Goal: Navigation & Orientation: Find specific page/section

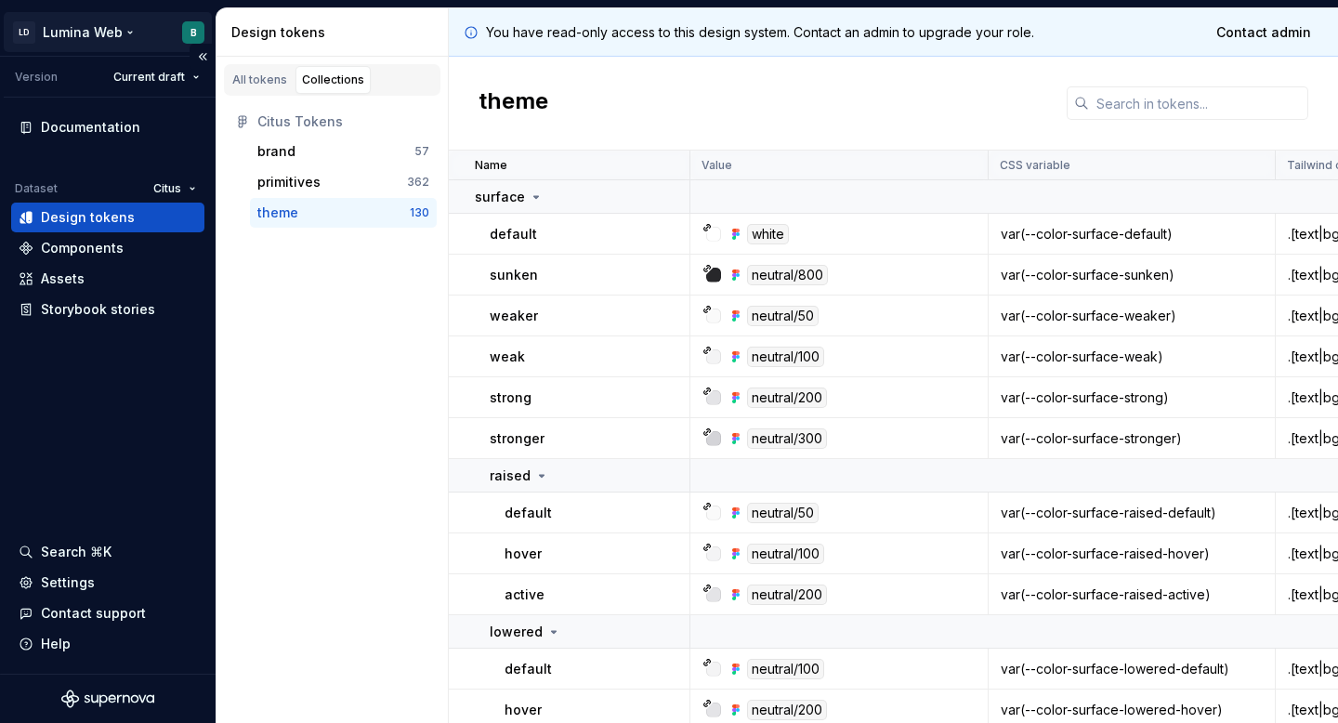
click at [80, 31] on html "LD Lumina Web B Version Current draft Documentation Dataset Citus Design tokens…" at bounding box center [669, 361] width 1338 height 723
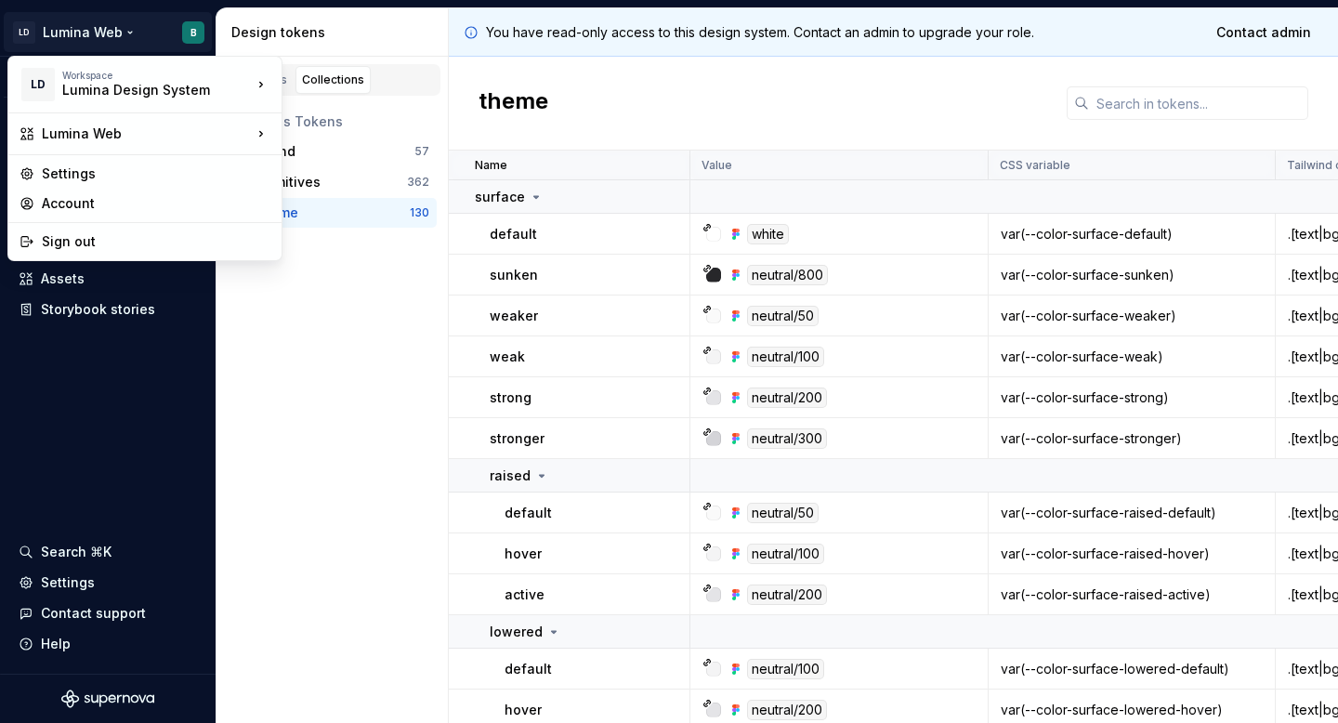
click at [133, 435] on html "LD Lumina Web B Version Current draft Documentation Dataset Citus Design tokens…" at bounding box center [669, 361] width 1338 height 723
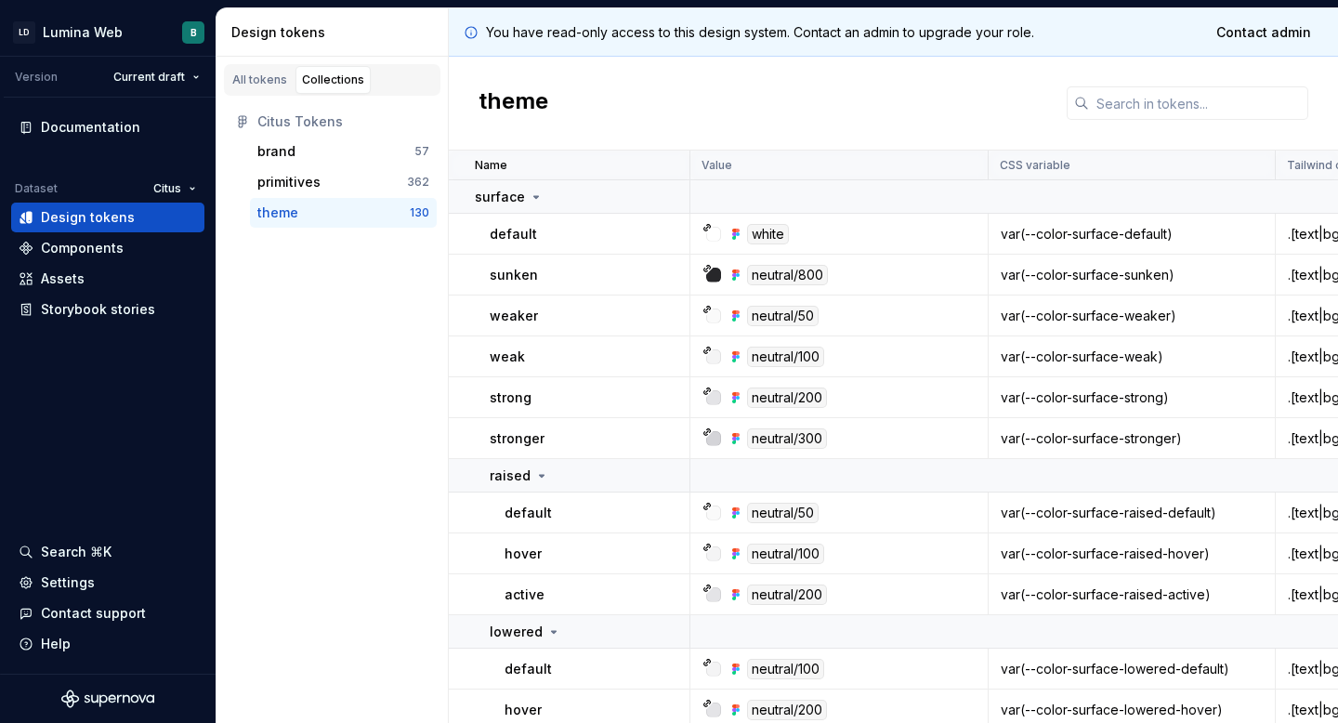
click at [279, 412] on div "All tokens Collections Citus Tokens brand 57 primitives 362 theme 130" at bounding box center [333, 390] width 232 height 666
click at [552, 474] on div "raised" at bounding box center [589, 475] width 199 height 19
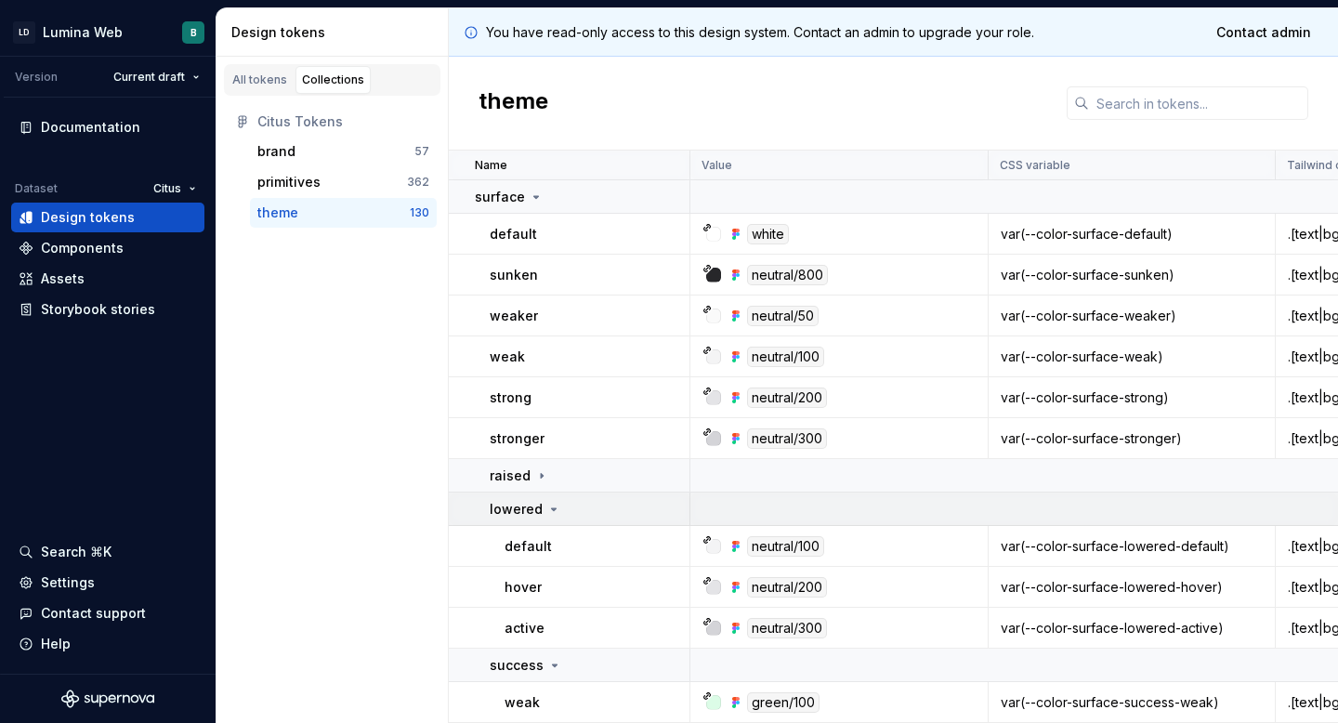
click at [541, 507] on div "lowered" at bounding box center [526, 509] width 72 height 19
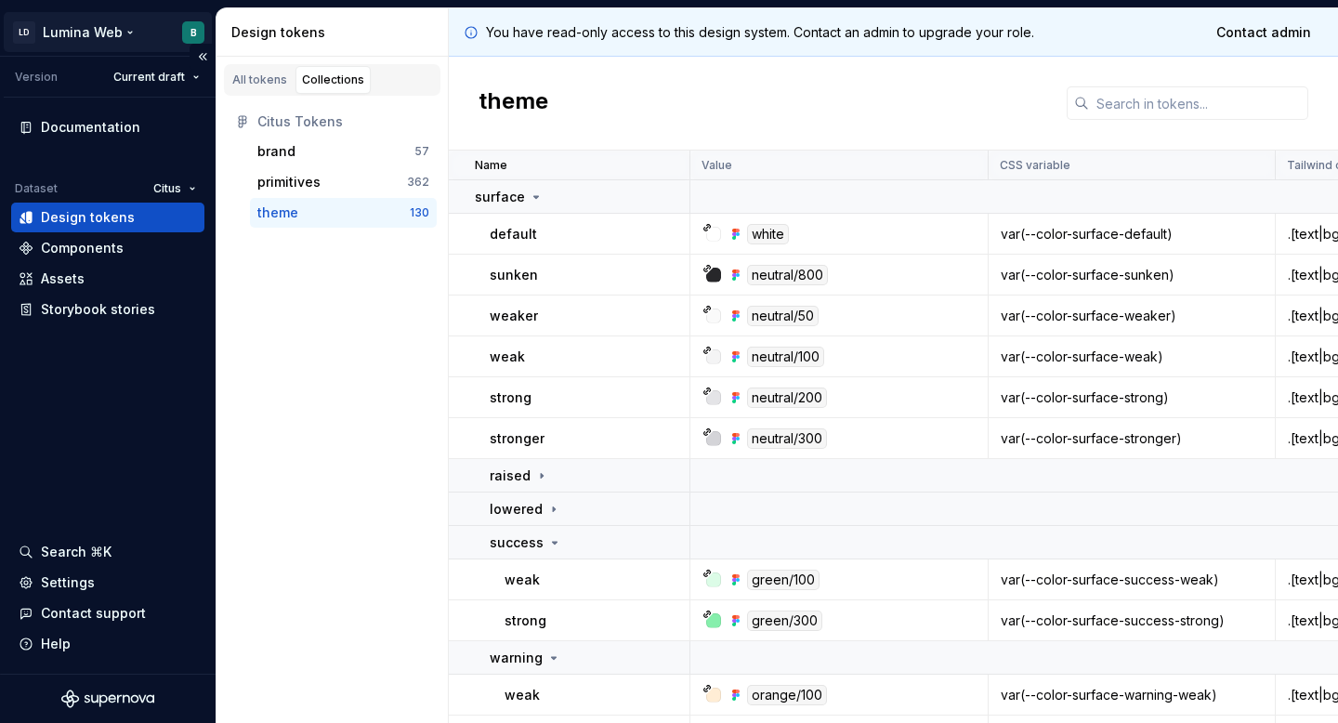
click at [99, 31] on html "LD Lumina Web B Version Current draft Documentation Dataset Citus Design tokens…" at bounding box center [669, 361] width 1338 height 723
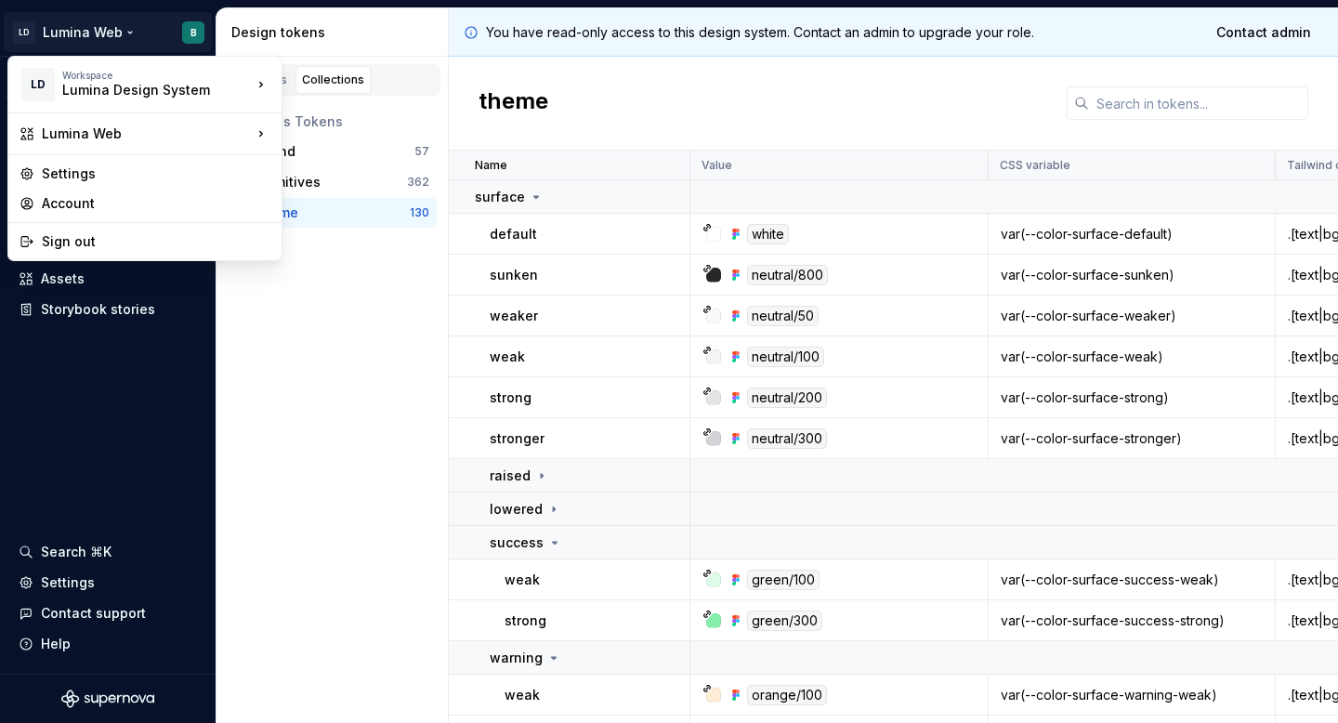
click at [313, 402] on html "LD Lumina Web B Version Current draft Documentation Dataset Citus Design tokens…" at bounding box center [669, 361] width 1338 height 723
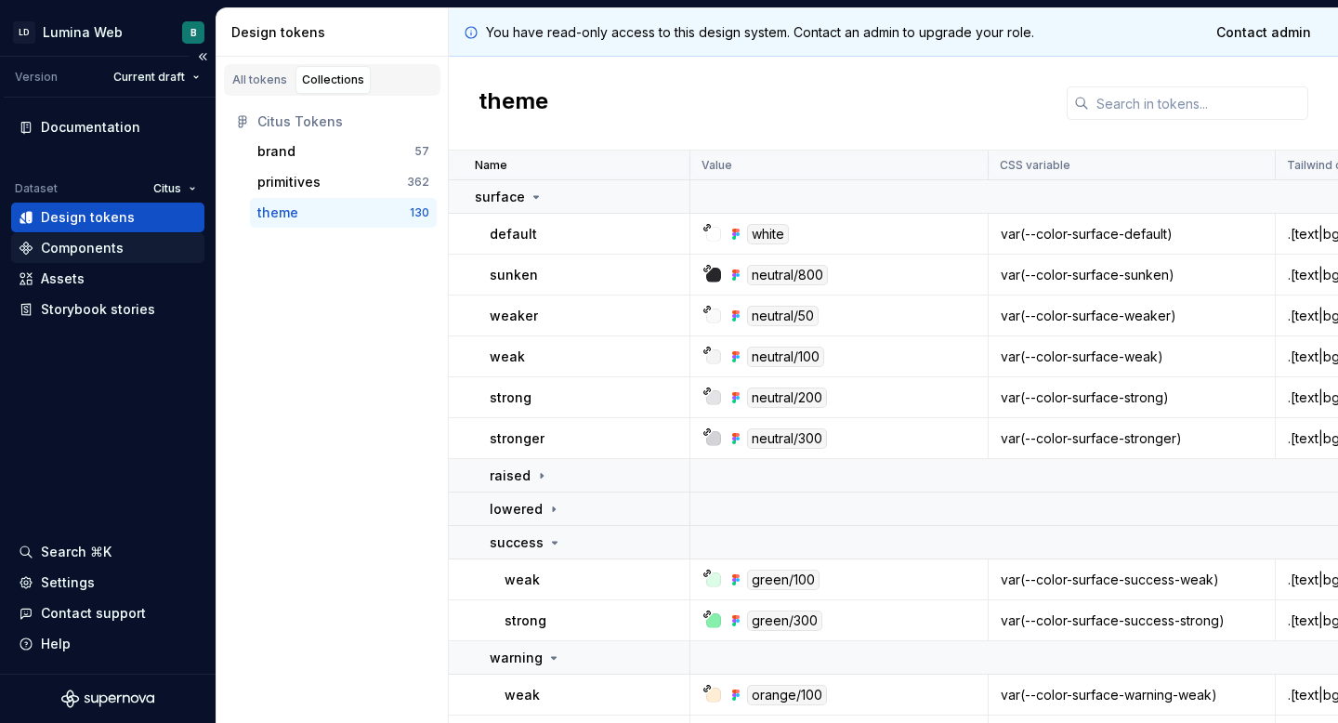
click at [98, 245] on div "Components" at bounding box center [82, 248] width 83 height 19
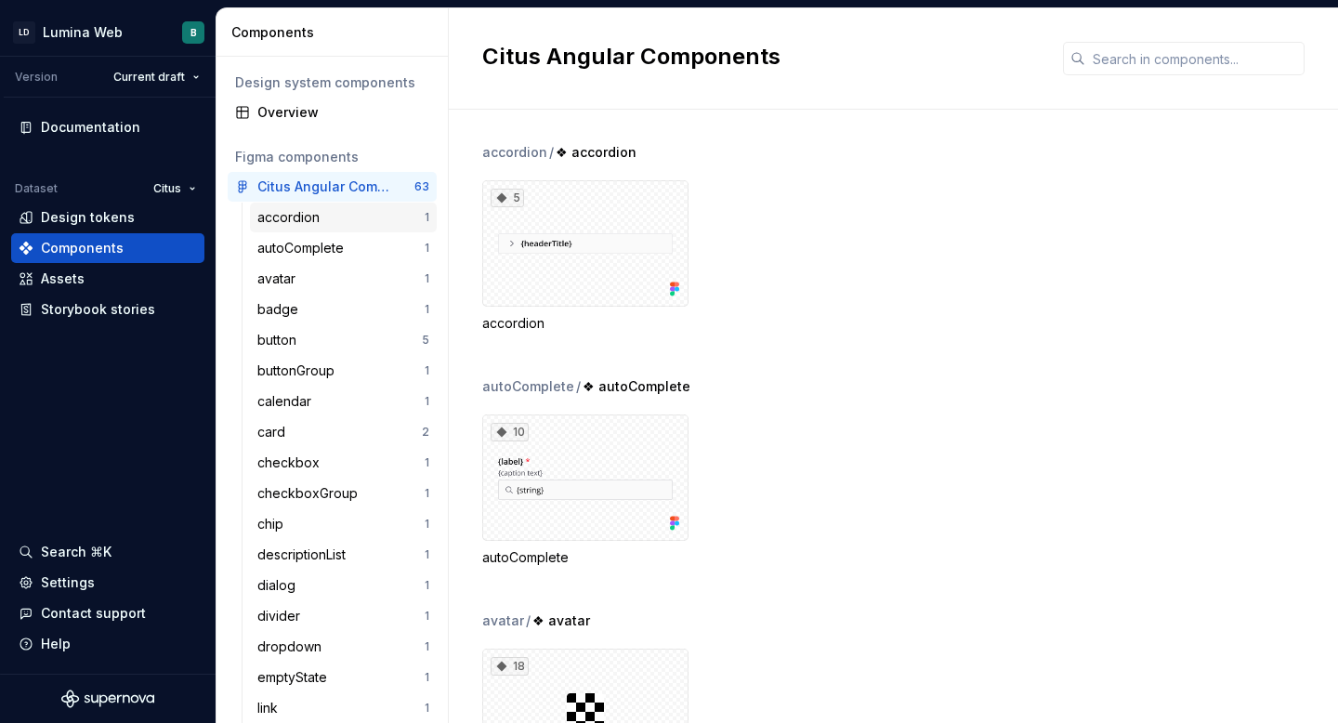
click at [321, 214] on div "accordion" at bounding box center [292, 217] width 70 height 19
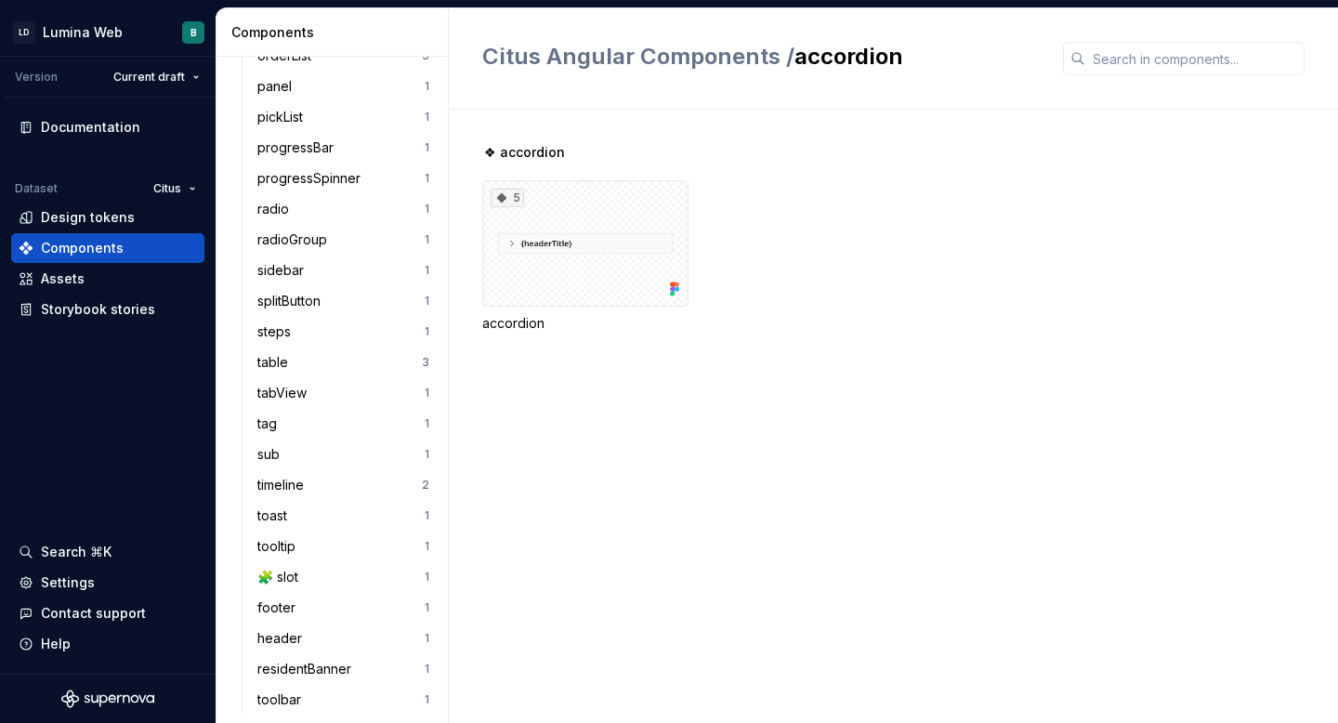
scroll to position [1061, 0]
